Goal: Task Accomplishment & Management: Manage account settings

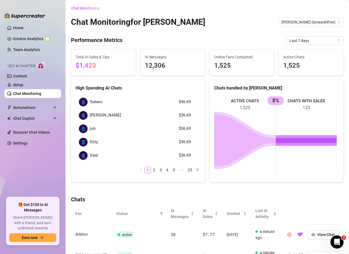
click at [302, 194] on div "Chat Monitoring Chat Monitoring for [PERSON_NAME] [PERSON_NAME] (lunaaokifree) …" at bounding box center [207, 246] width 273 height 485
click at [27, 77] on link "Content" at bounding box center [20, 76] width 14 height 4
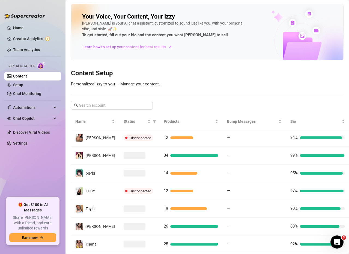
click at [303, 77] on h3 "Content Setup" at bounding box center [207, 73] width 273 height 9
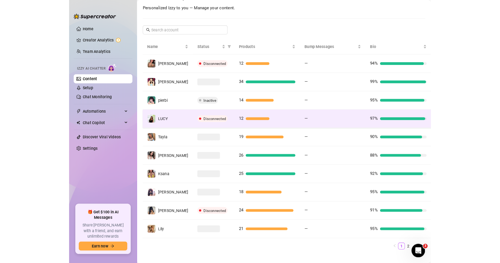
scroll to position [82, 0]
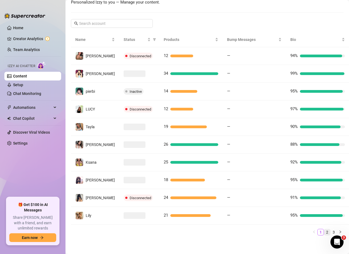
click at [324, 232] on link "2" at bounding box center [327, 232] width 6 height 6
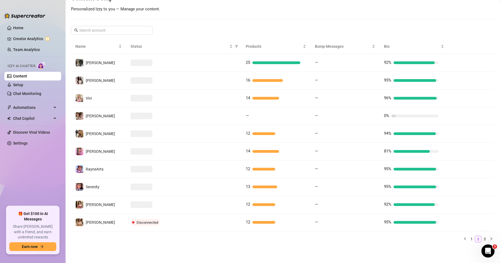
scroll to position [75, 0]
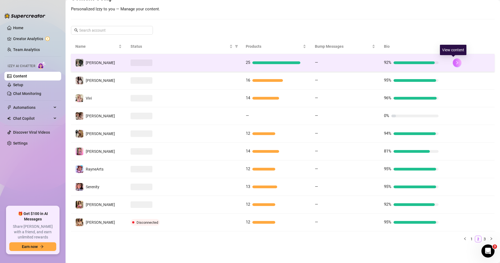
click at [349, 62] on icon "right" at bounding box center [457, 63] width 4 height 4
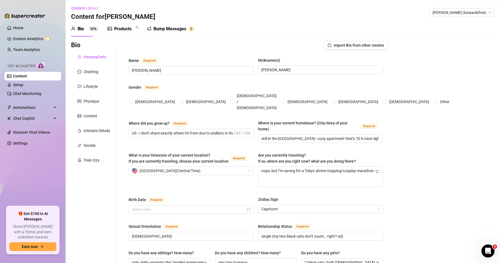
radio input "true"
type input "[DATE]"
click at [124, 34] on div "Products 2 4" at bounding box center [125, 28] width 34 height 15
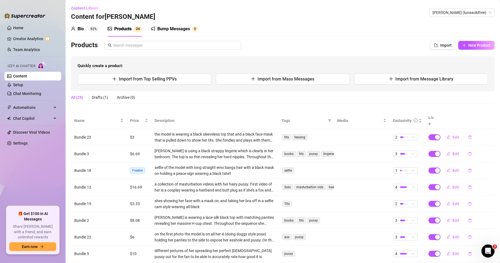
click at [124, 30] on div "Products" at bounding box center [122, 29] width 17 height 7
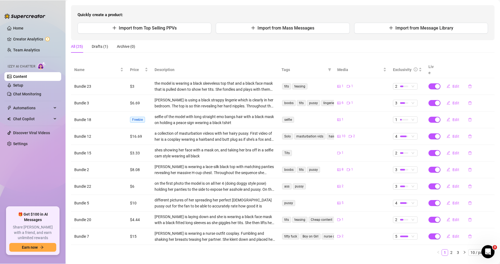
scroll to position [55, 0]
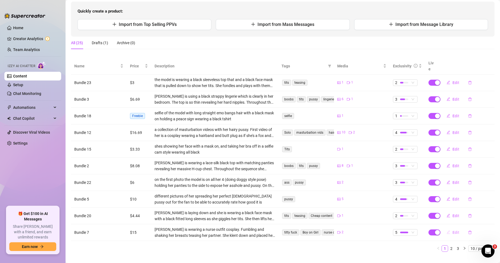
click at [349, 230] on span "Edit" at bounding box center [455, 232] width 7 height 4
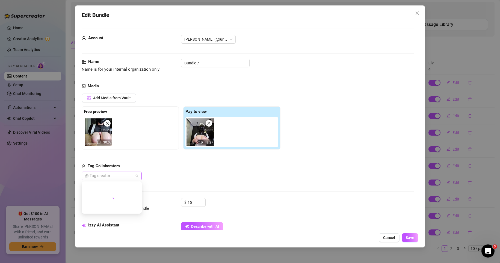
click at [103, 174] on div at bounding box center [109, 176] width 52 height 8
click at [215, 170] on div "Tag Collaborators @ Tag creator" at bounding box center [181, 171] width 199 height 17
click at [349, 239] on button "Cancel" at bounding box center [389, 237] width 21 height 9
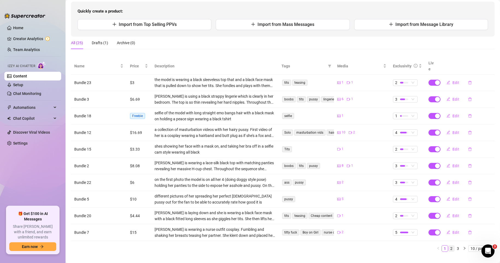
click at [349, 246] on link "2" at bounding box center [451, 249] width 6 height 6
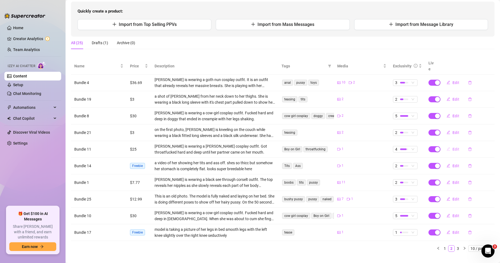
click at [349, 147] on span "Edit" at bounding box center [455, 149] width 7 height 4
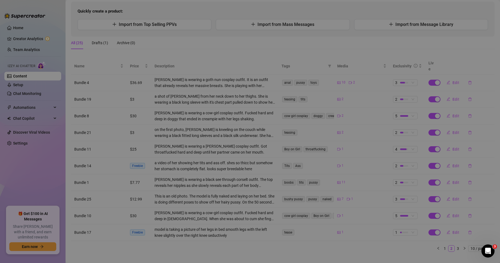
type textarea "fuck!! i need you to use my mouth just like this babyy and throatfuck me hard a…"
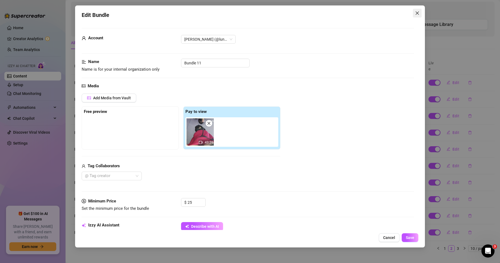
click at [349, 12] on icon "close" at bounding box center [417, 13] width 4 height 4
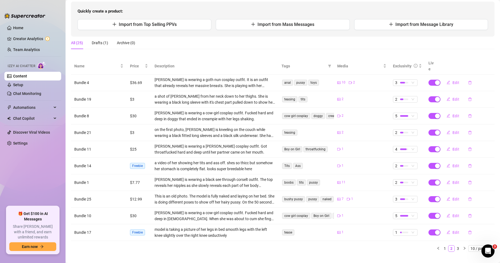
drag, startPoint x: 392, startPoint y: 216, endPoint x: 384, endPoint y: 221, distance: 9.7
drag, startPoint x: 384, startPoint y: 221, endPoint x: 361, endPoint y: 255, distance: 40.6
click at [349, 254] on main "Content Library Content for [PERSON_NAME] [PERSON_NAME] (lunaaokifree) Bio 92% …" at bounding box center [283, 108] width 434 height 327
